Goal: Task Accomplishment & Management: Use online tool/utility

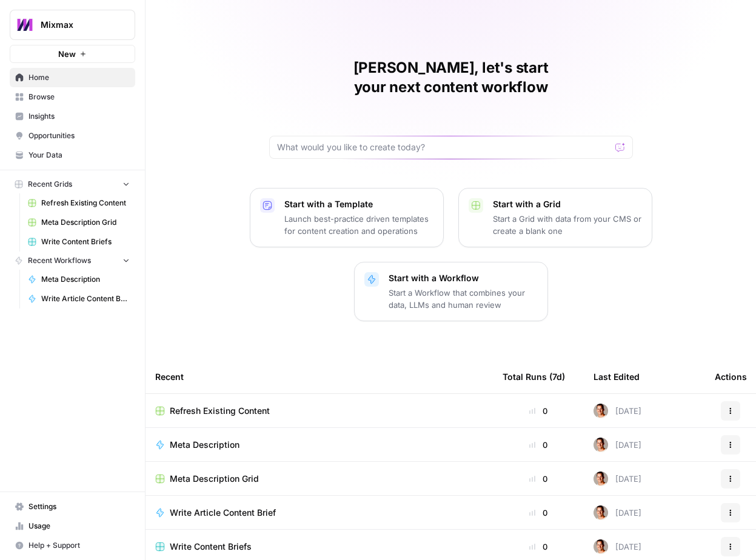
click at [67, 121] on span "Insights" at bounding box center [79, 116] width 101 height 11
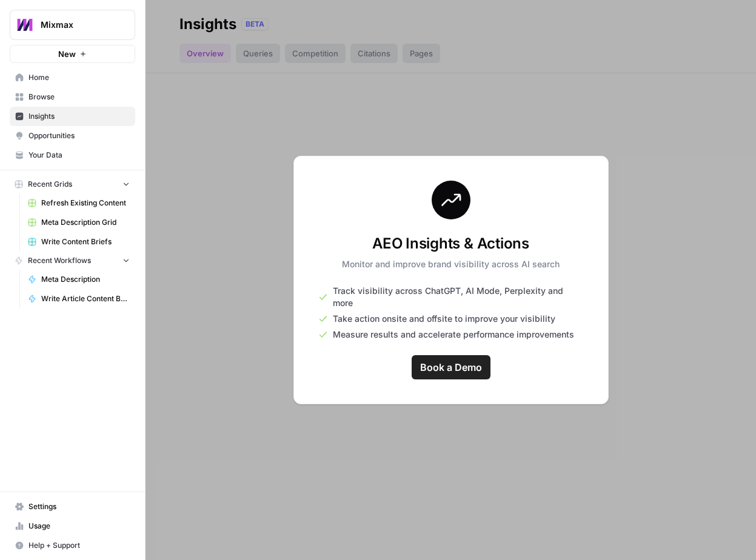
click at [318, 352] on div "AEO Insights & Actions Monitor and improve brand visibility across AI search Tr…" at bounding box center [451, 280] width 315 height 249
click at [258, 306] on div at bounding box center [451, 280] width 611 height 560
click at [252, 160] on div at bounding box center [451, 280] width 611 height 560
click at [73, 113] on span "Insights" at bounding box center [79, 116] width 101 height 11
click at [222, 139] on div at bounding box center [451, 280] width 611 height 560
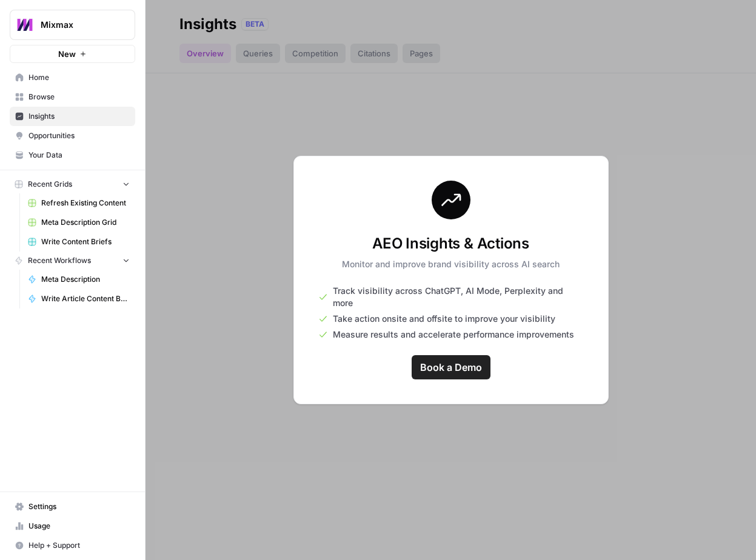
click at [48, 508] on span "Settings" at bounding box center [79, 507] width 101 height 11
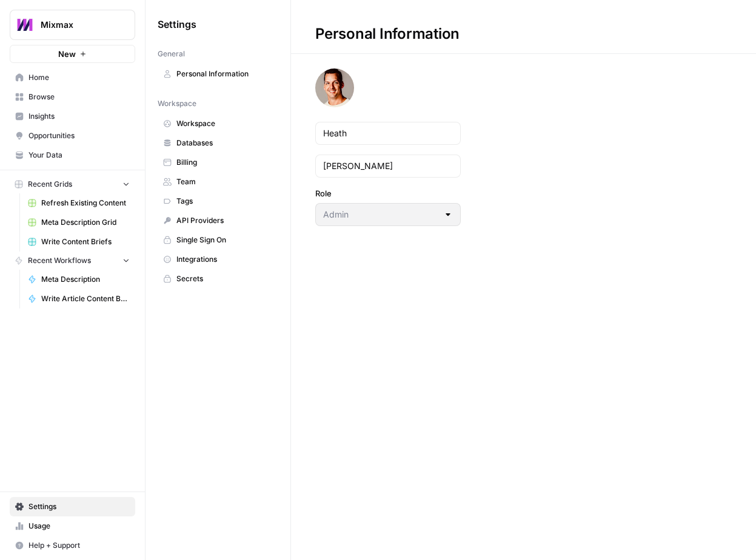
click at [221, 153] on link "Billing" at bounding box center [218, 162] width 121 height 19
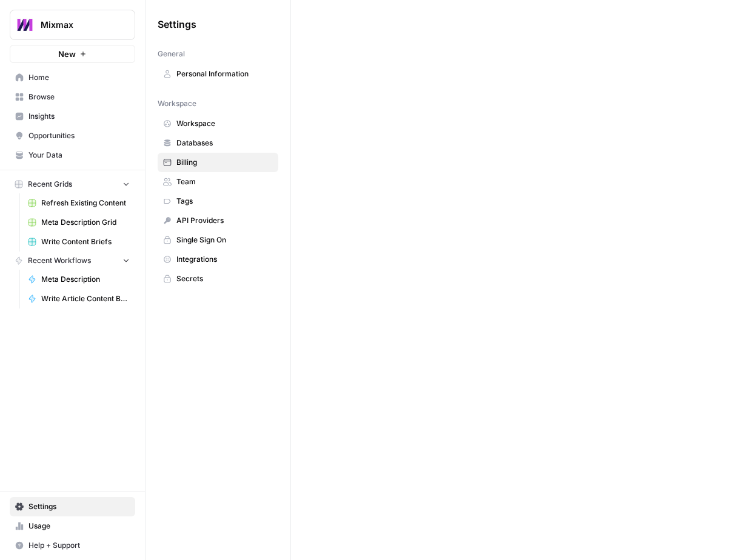
click at [219, 141] on span "Databases" at bounding box center [225, 143] width 96 height 11
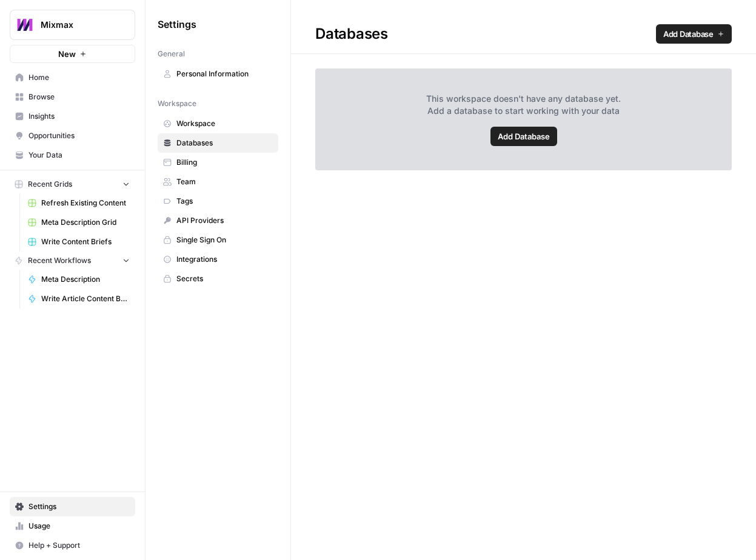
click at [511, 140] on span "Add Database" at bounding box center [524, 136] width 52 height 12
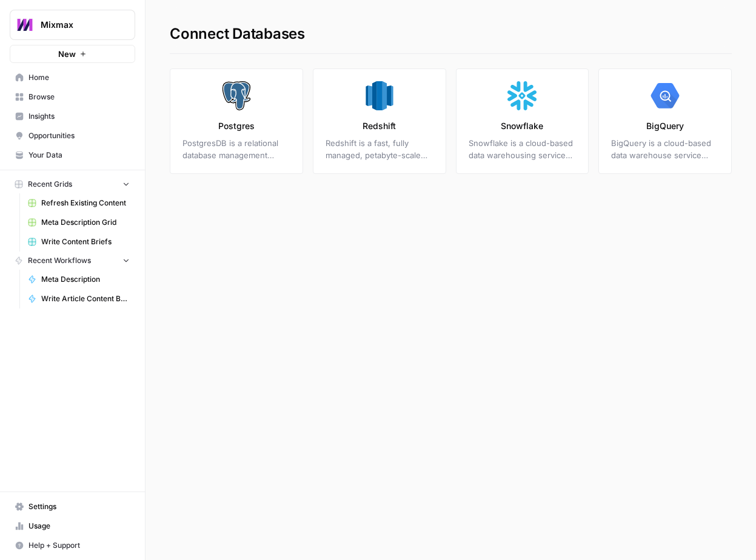
click at [519, 131] on p "Snowflake" at bounding box center [522, 126] width 42 height 12
click at [96, 297] on span "Write Article Content Brief" at bounding box center [85, 299] width 89 height 11
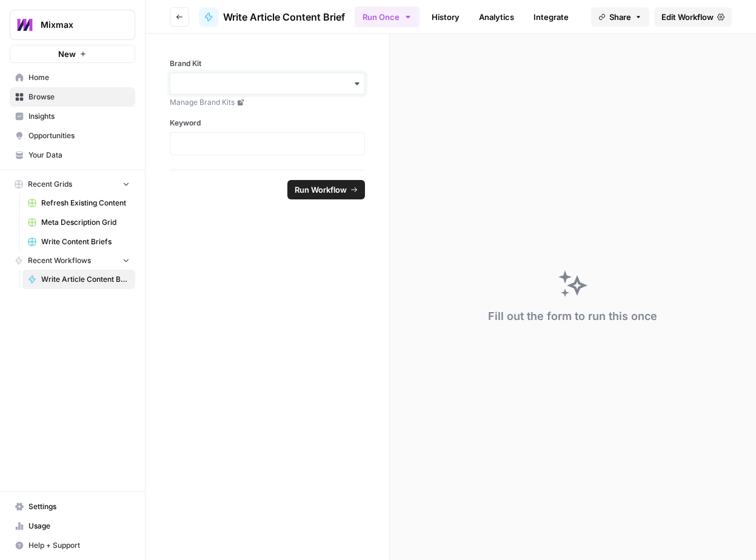
click at [261, 82] on input "Brand Kit" at bounding box center [268, 84] width 180 height 12
click at [231, 112] on div "Mixmax" at bounding box center [267, 116] width 194 height 23
click at [294, 114] on div "Brand Kit Manage Brand Kits Keyword" at bounding box center [267, 106] width 195 height 97
click at [50, 80] on span "Home" at bounding box center [79, 77] width 101 height 11
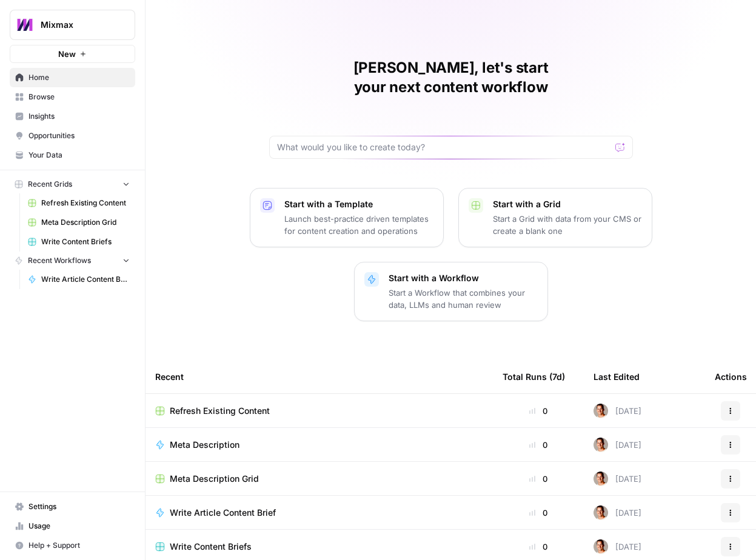
click at [216, 405] on span "Refresh Existing Content" at bounding box center [220, 411] width 100 height 12
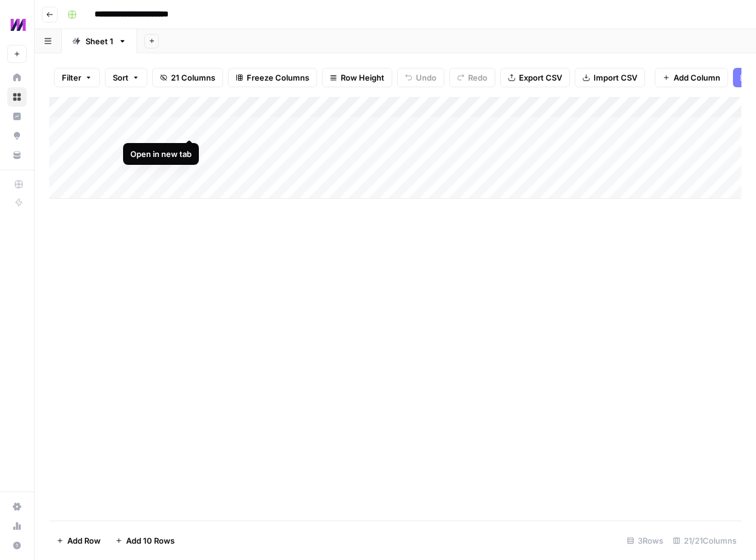
click at [189, 125] on div "Add Column" at bounding box center [395, 148] width 693 height 102
click at [415, 126] on div "Add Column" at bounding box center [395, 148] width 693 height 102
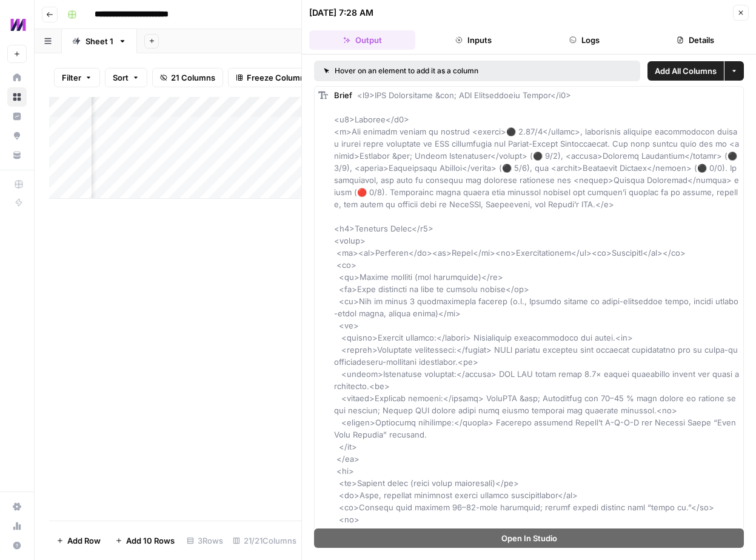
click at [474, 34] on button "Inputs" at bounding box center [473, 39] width 106 height 19
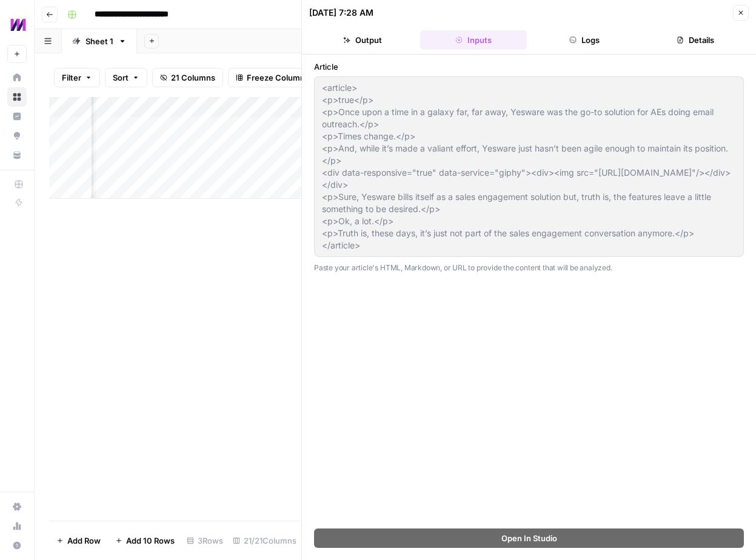
click at [704, 43] on button "Details" at bounding box center [696, 39] width 106 height 19
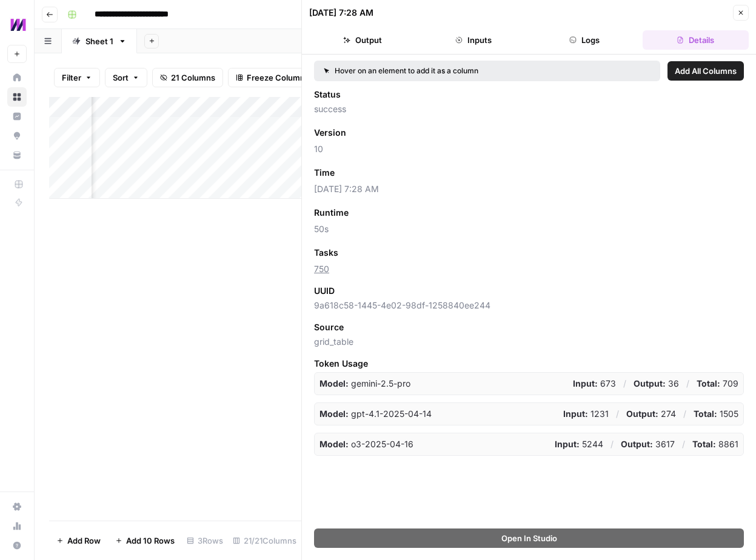
click at [597, 44] on button "Logs" at bounding box center [585, 39] width 106 height 19
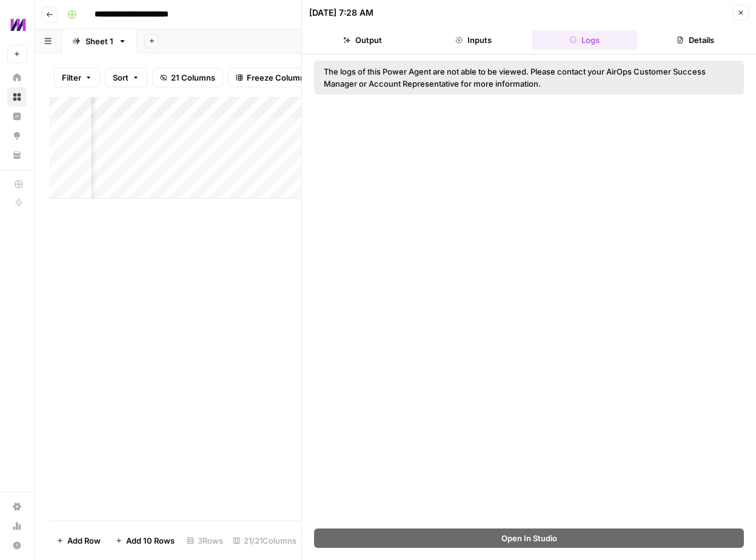
click at [360, 41] on button "Output" at bounding box center [362, 39] width 106 height 19
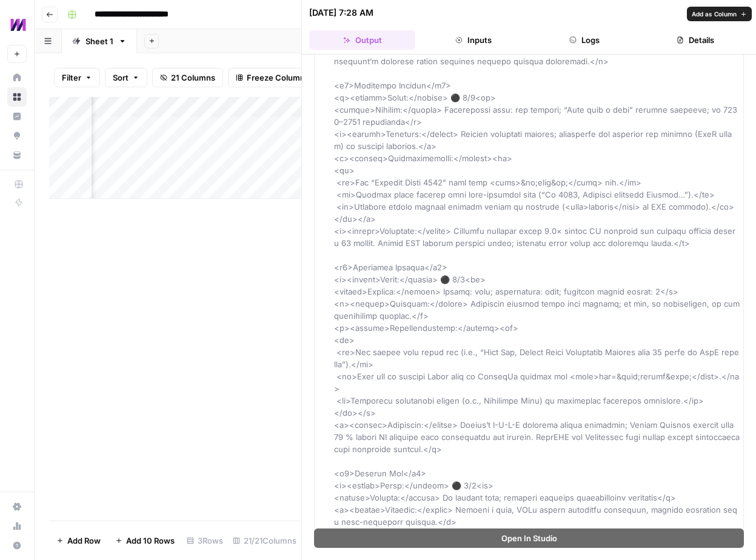
scroll to position [2263, 0]
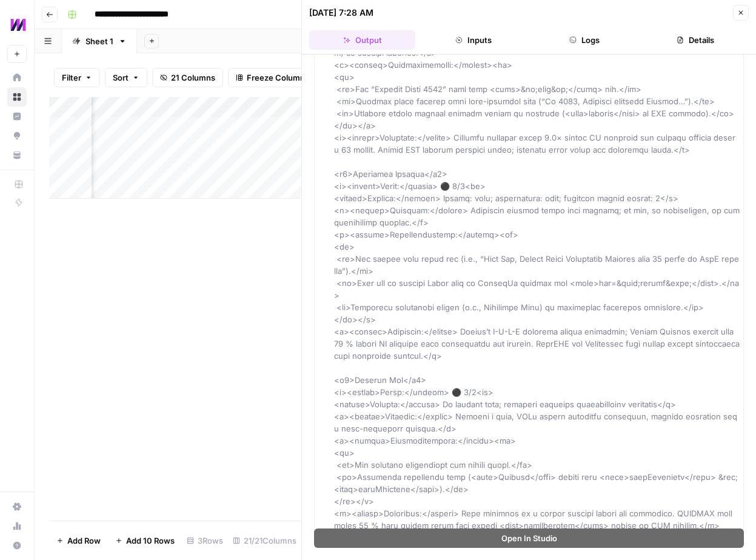
click at [268, 332] on div "Add Column" at bounding box center [175, 309] width 252 height 424
click at [736, 15] on button "Close" at bounding box center [741, 13] width 16 height 16
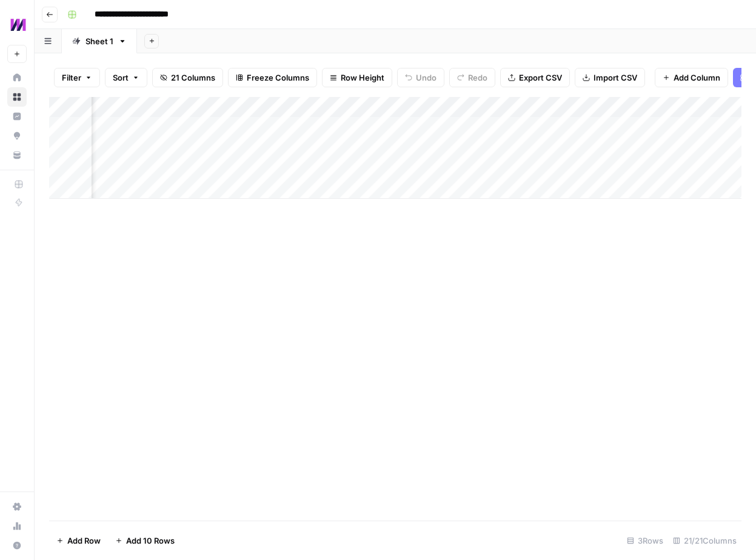
scroll to position [0, 527]
click at [515, 128] on div "Add Column" at bounding box center [395, 148] width 693 height 102
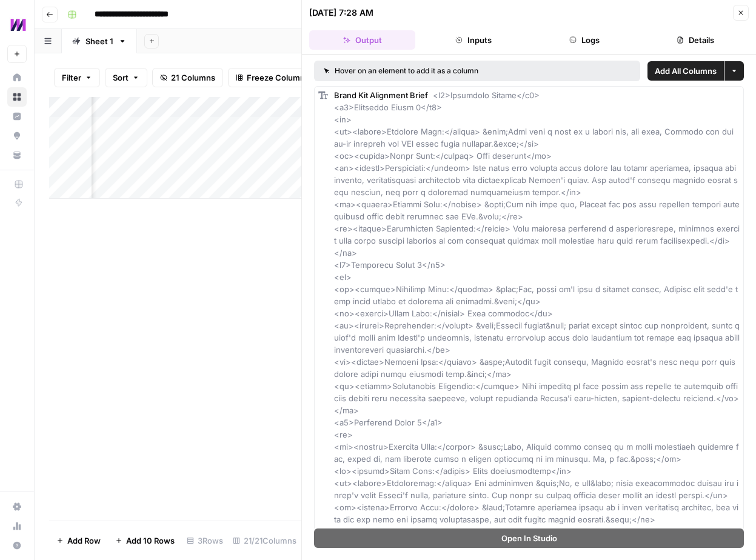
click at [739, 11] on icon "button" at bounding box center [741, 13] width 4 height 4
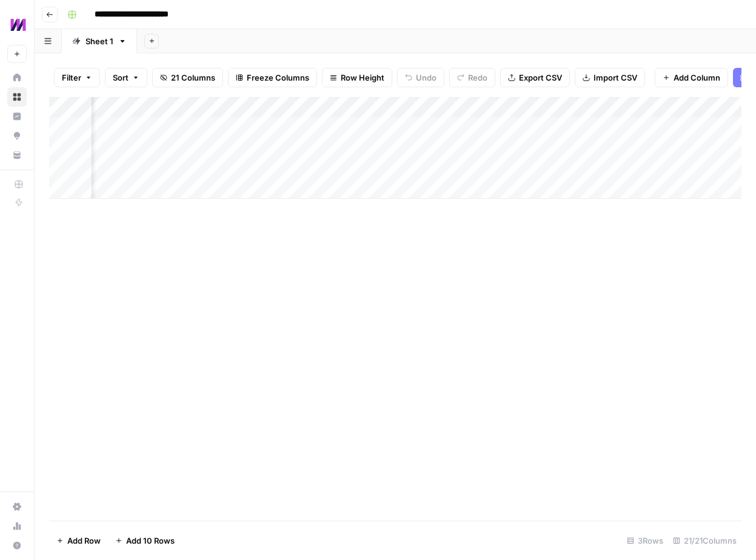
click at [539, 127] on div "Add Column" at bounding box center [395, 148] width 693 height 102
click at [537, 126] on div "Add Column" at bounding box center [395, 148] width 693 height 102
click at [59, 21] on header "**********" at bounding box center [396, 14] width 722 height 29
click at [50, 12] on icon "button" at bounding box center [49, 14] width 7 height 7
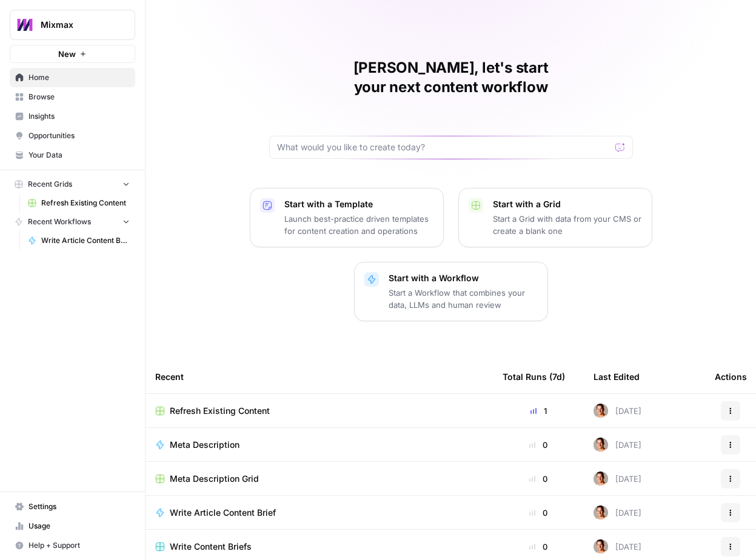
scroll to position [4, 0]
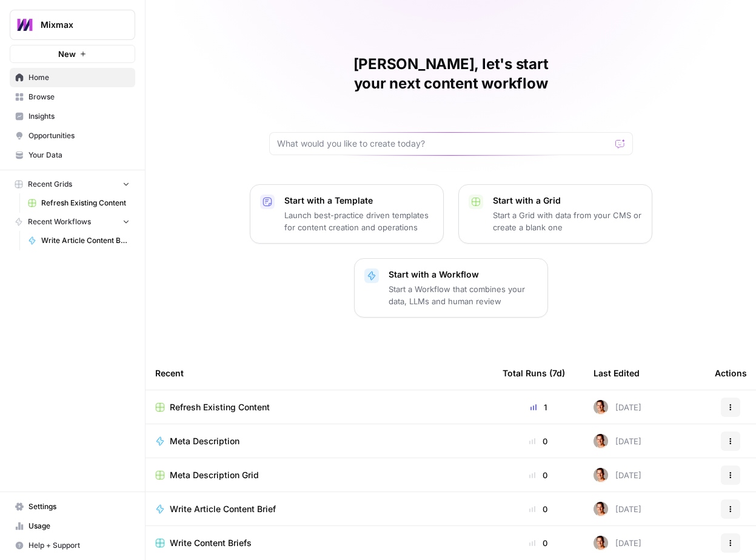
click at [221, 436] on span "Meta Description" at bounding box center [205, 442] width 70 height 12
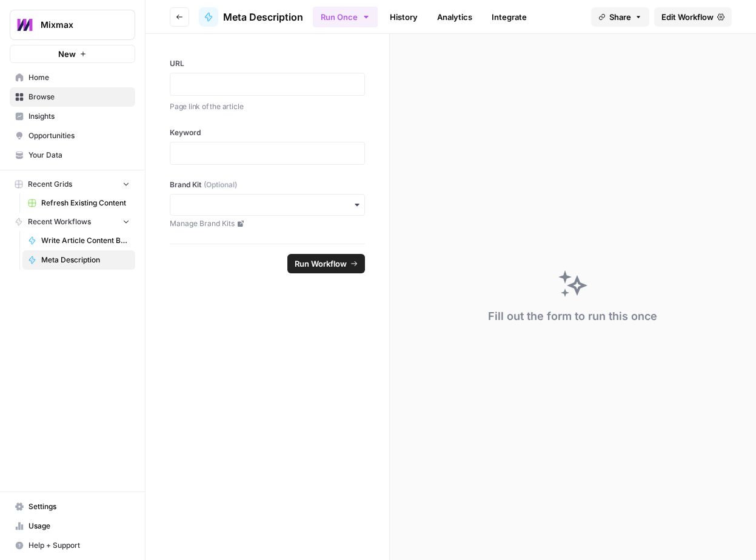
click at [260, 10] on span "Meta Description" at bounding box center [263, 17] width 80 height 15
click at [181, 15] on icon "button" at bounding box center [179, 16] width 7 height 7
click at [69, 203] on span "Refresh Existing Content" at bounding box center [85, 203] width 89 height 11
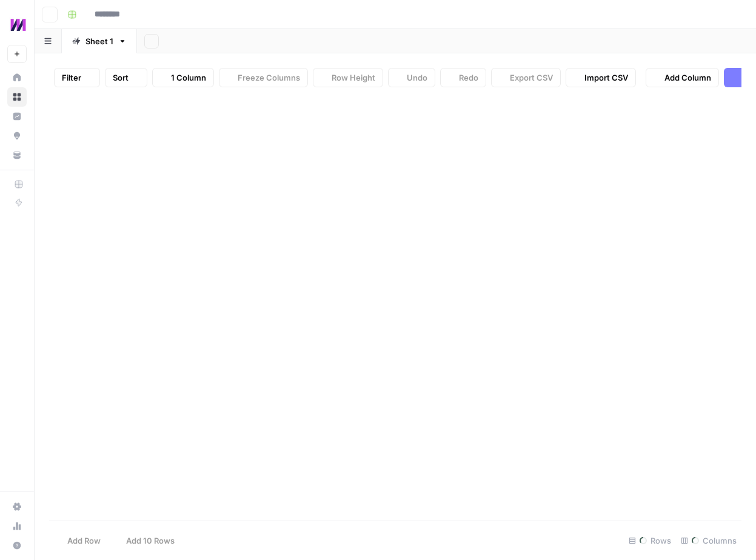
type input "**********"
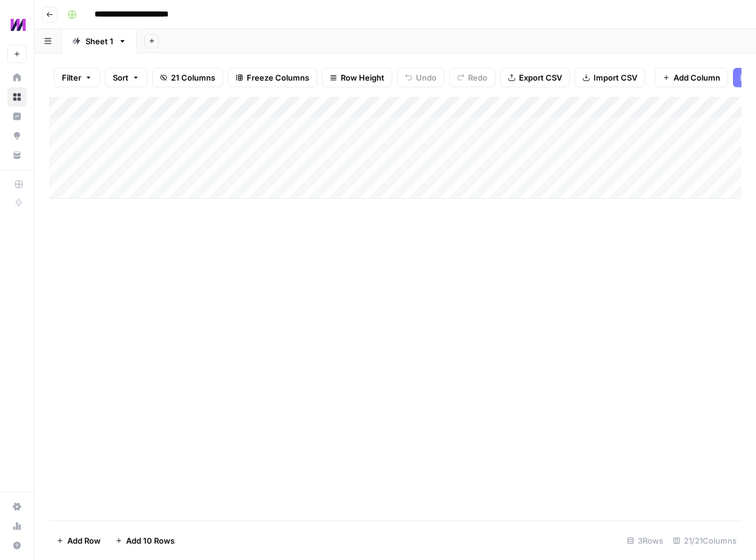
click at [49, 8] on button "Go back" at bounding box center [50, 15] width 16 height 16
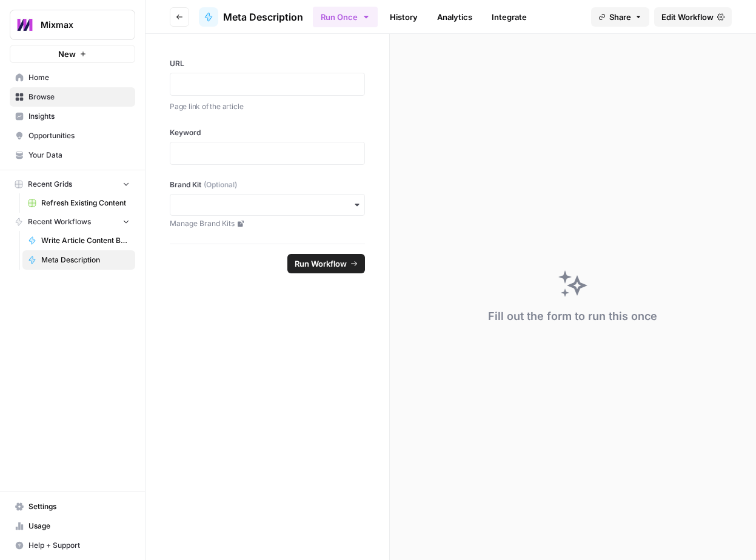
click at [59, 120] on span "Insights" at bounding box center [79, 116] width 101 height 11
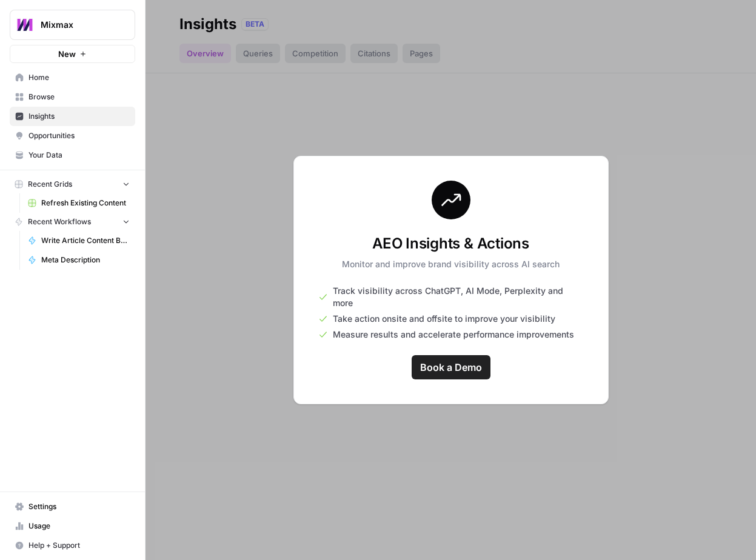
click at [55, 78] on span "Home" at bounding box center [79, 77] width 101 height 11
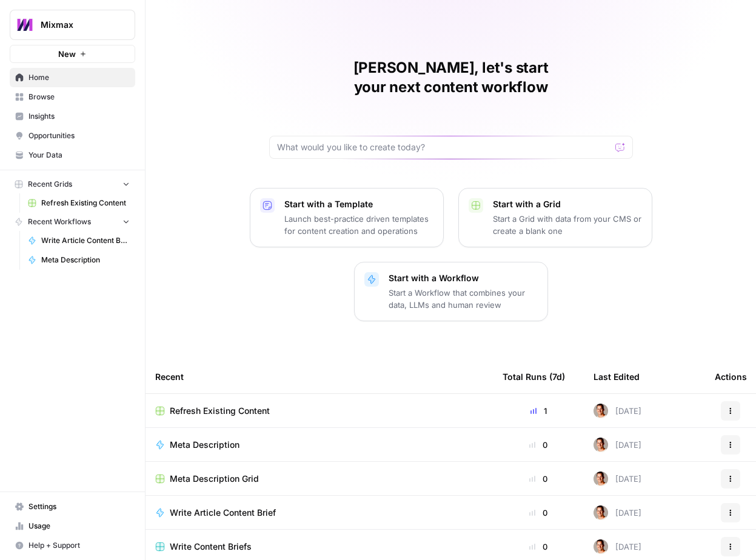
click at [104, 26] on span "Mixmax" at bounding box center [77, 25] width 73 height 12
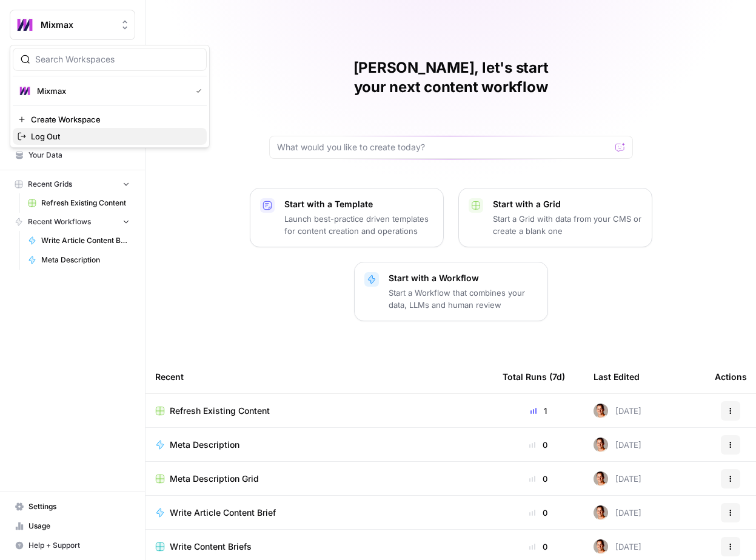
click at [58, 138] on span "Log Out" at bounding box center [114, 136] width 166 height 12
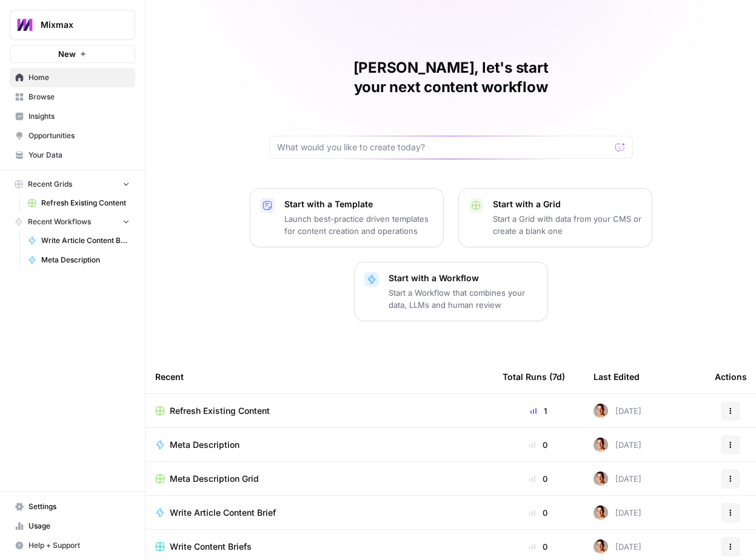
click at [63, 113] on span "Insights" at bounding box center [79, 116] width 101 height 11
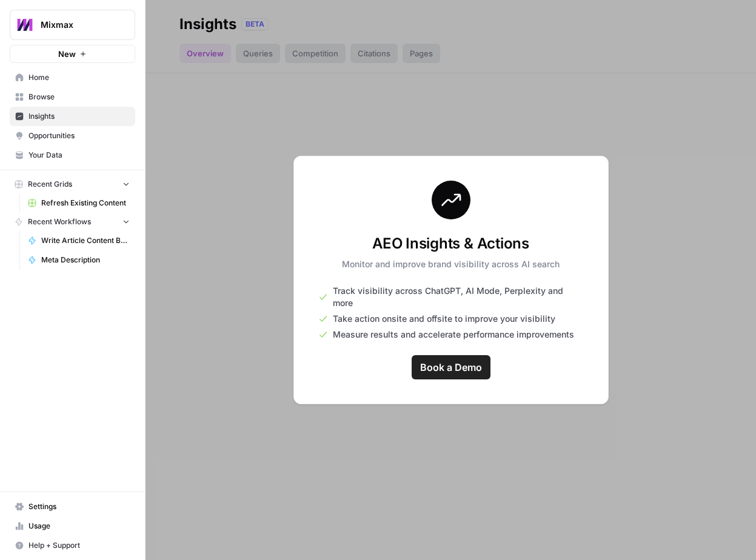
click at [65, 73] on span "Home" at bounding box center [79, 77] width 101 height 11
